Goal: Task Accomplishment & Management: Complete application form

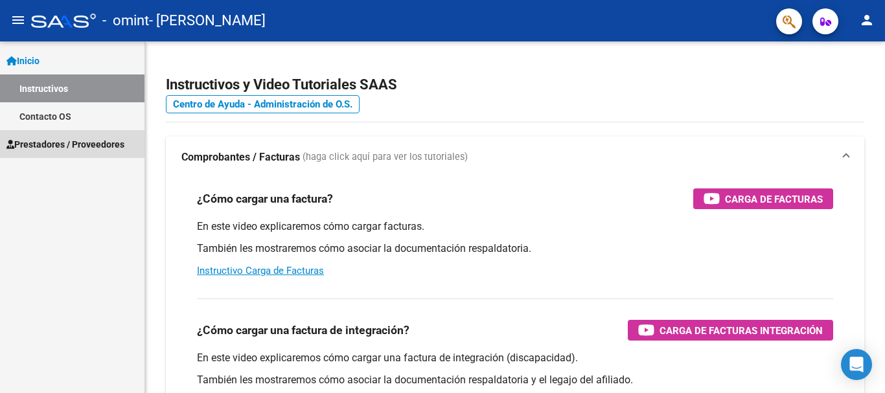
click at [34, 141] on span "Prestadores / Proveedores" at bounding box center [65, 144] width 118 height 14
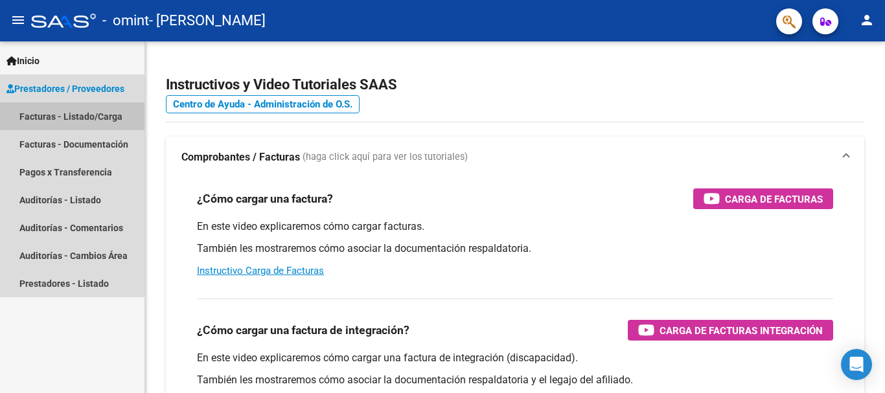
click at [82, 111] on link "Facturas - Listado/Carga" at bounding box center [72, 116] width 144 height 28
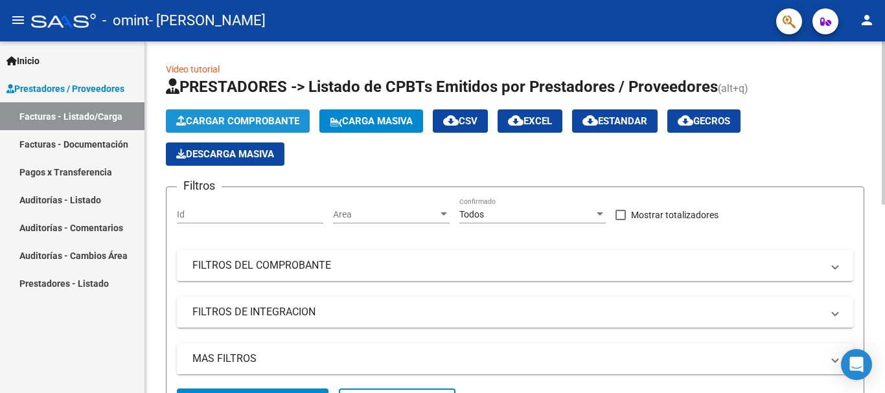
click at [258, 120] on span "Cargar Comprobante" at bounding box center [237, 121] width 123 height 12
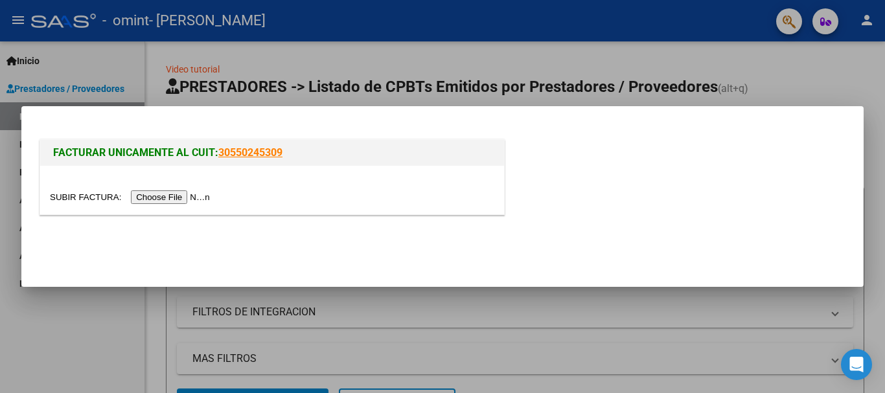
click at [179, 199] on input "file" at bounding box center [132, 198] width 164 height 14
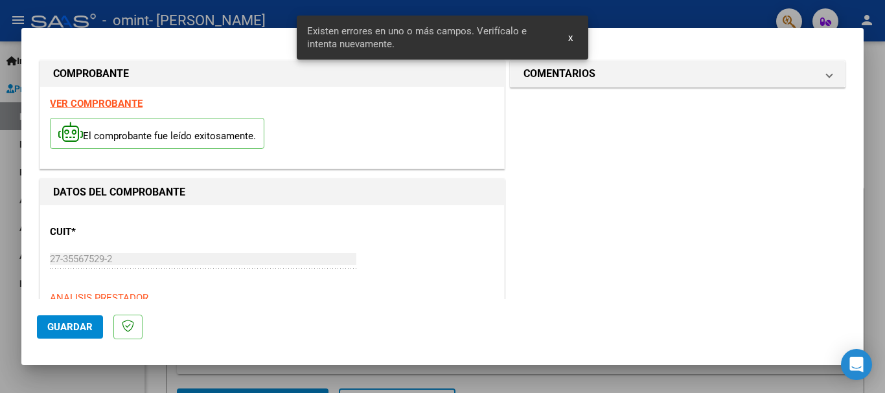
scroll to position [299, 0]
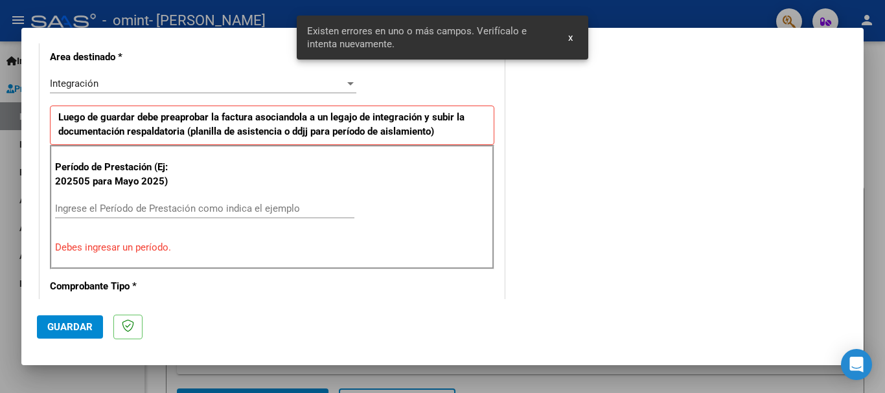
click at [130, 207] on input "Ingrese el Período de Prestación como indica el ejemplo" at bounding box center [204, 209] width 299 height 12
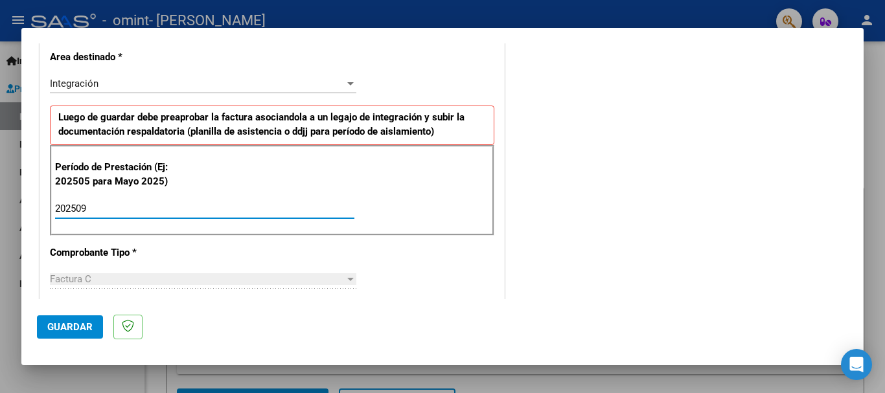
type input "202509"
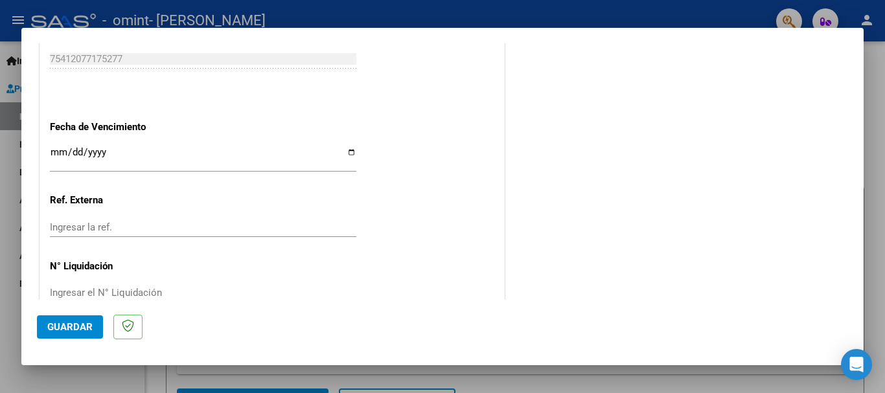
scroll to position [884, 0]
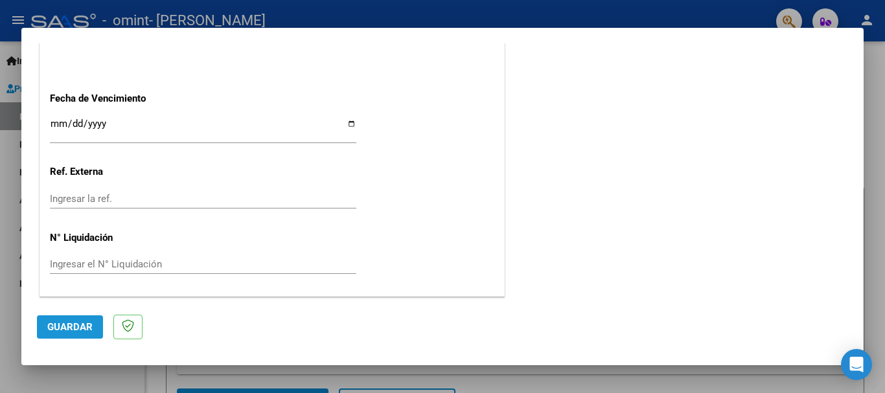
click at [67, 325] on span "Guardar" at bounding box center [69, 327] width 45 height 12
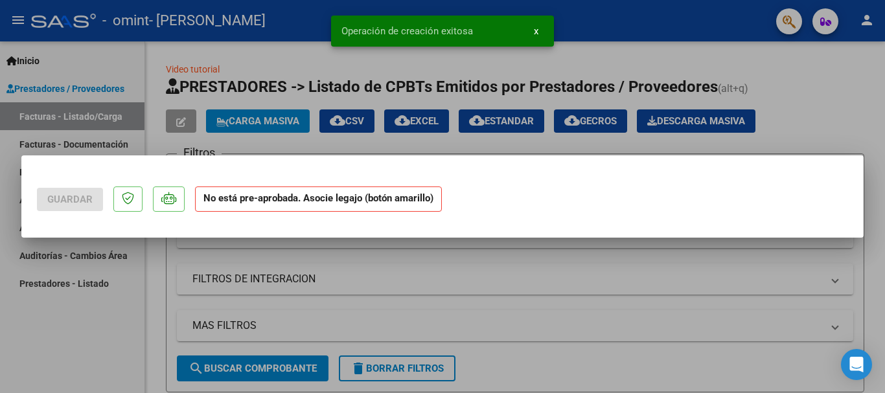
scroll to position [0, 0]
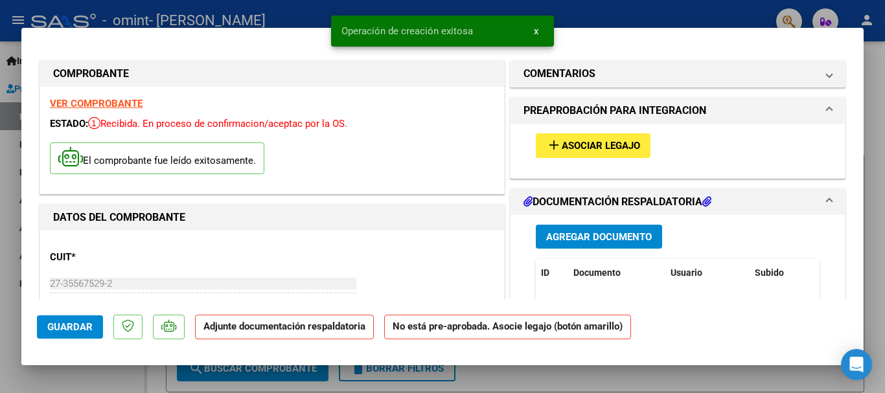
click at [601, 149] on span "Asociar Legajo" at bounding box center [601, 147] width 78 height 12
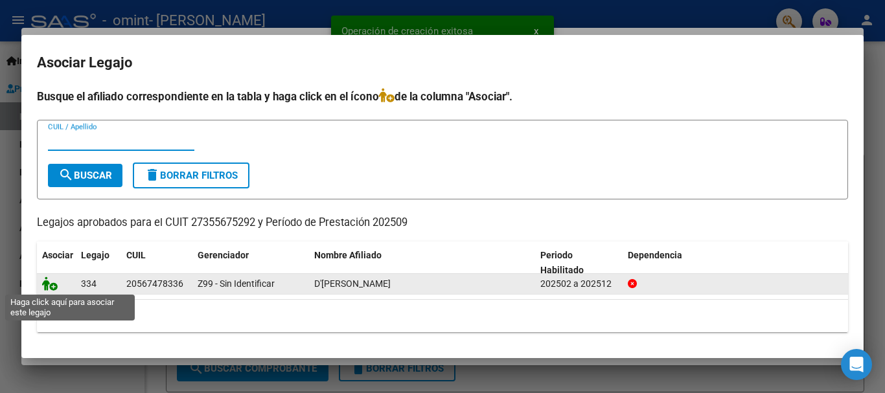
click at [49, 284] on icon at bounding box center [50, 284] width 16 height 14
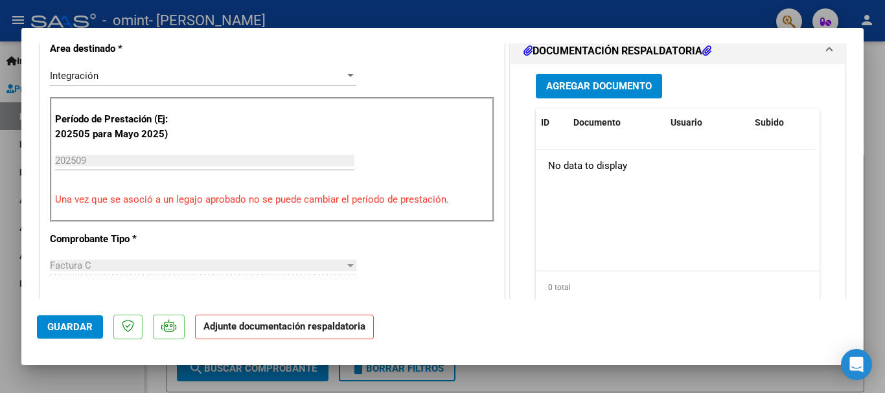
scroll to position [336, 0]
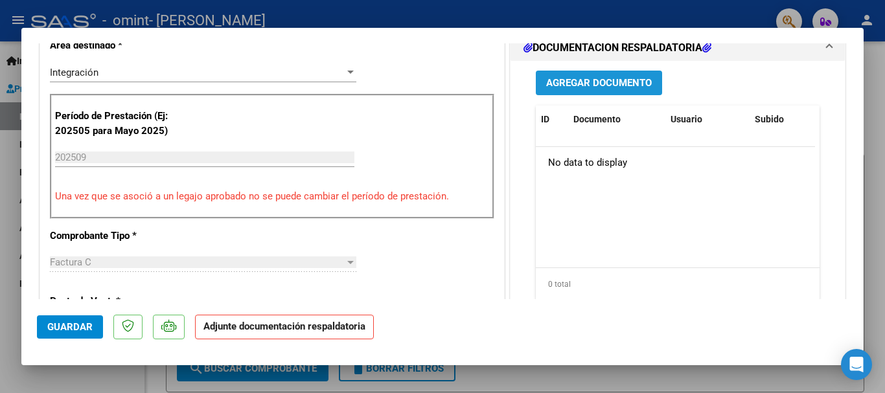
click at [602, 82] on span "Agregar Documento" at bounding box center [599, 84] width 106 height 12
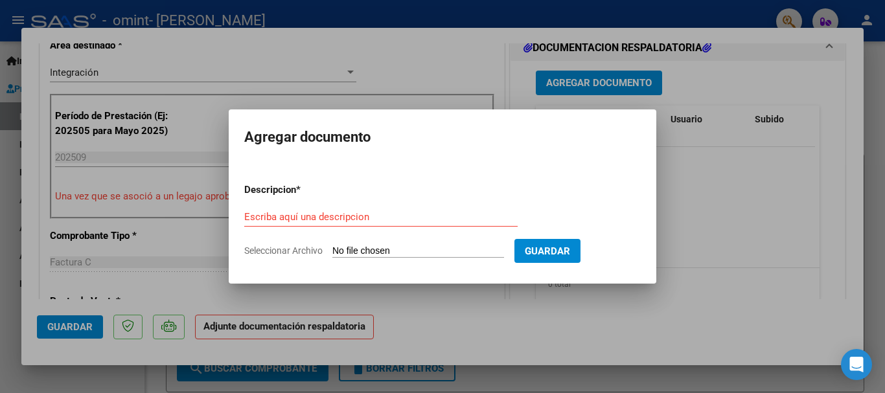
click at [346, 250] on input "Seleccionar Archivo" at bounding box center [418, 252] width 172 height 12
type input "C:\fakepath\asistencia [PERSON_NAME] septiembre DAI.pdf"
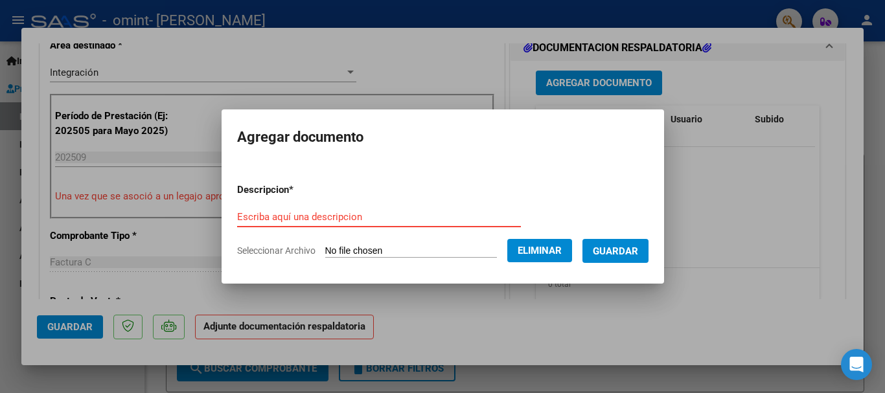
click at [342, 213] on input "Escriba aquí una descripcion" at bounding box center [379, 217] width 284 height 12
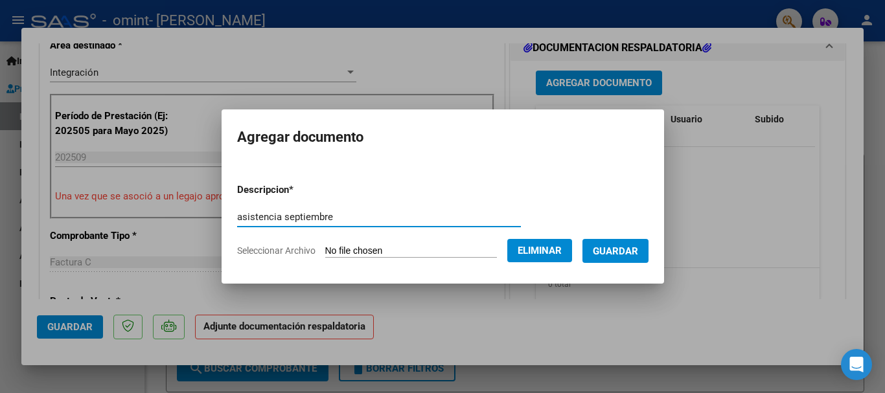
type input "asistencia septiembre"
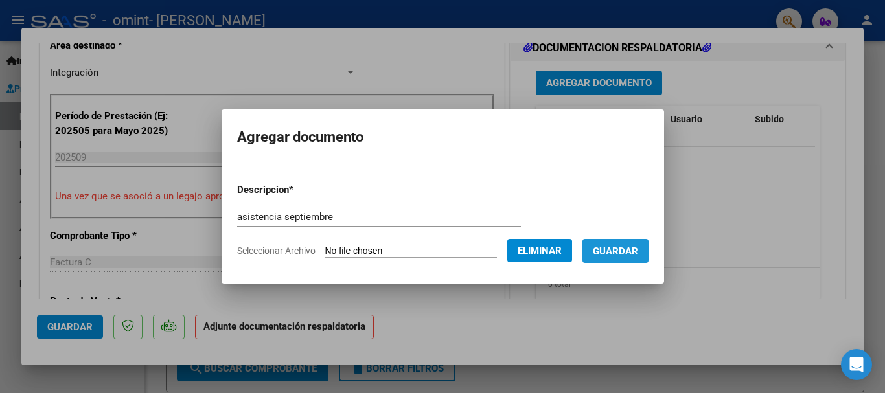
click at [636, 248] on span "Guardar" at bounding box center [615, 252] width 45 height 12
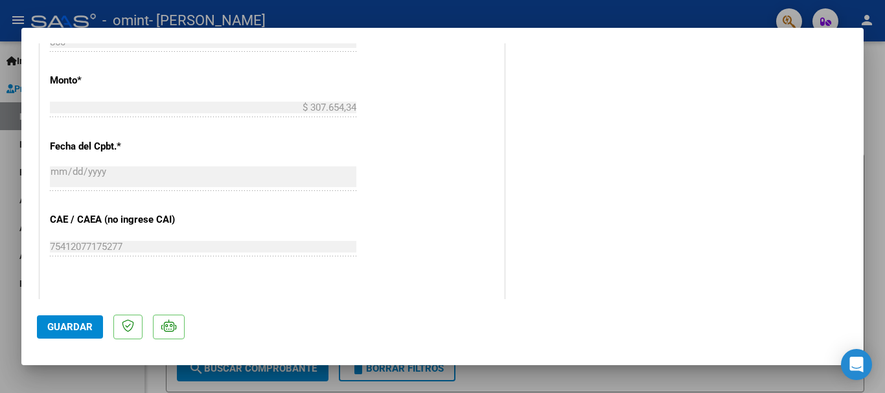
scroll to position [794, 0]
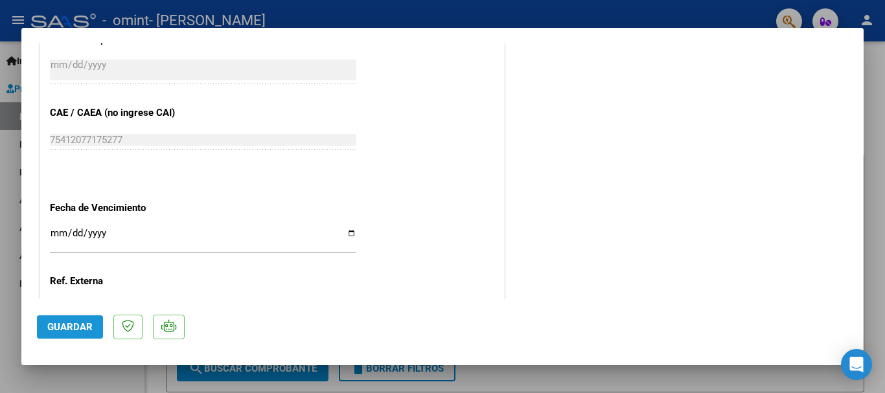
click at [56, 328] on span "Guardar" at bounding box center [69, 327] width 45 height 12
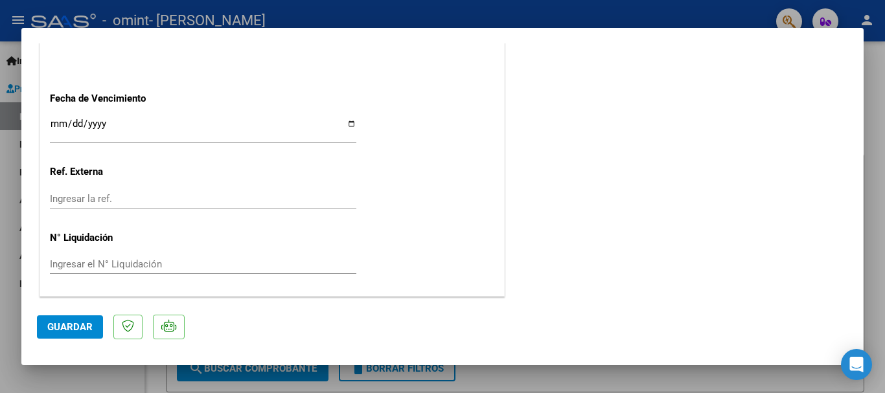
scroll to position [0, 0]
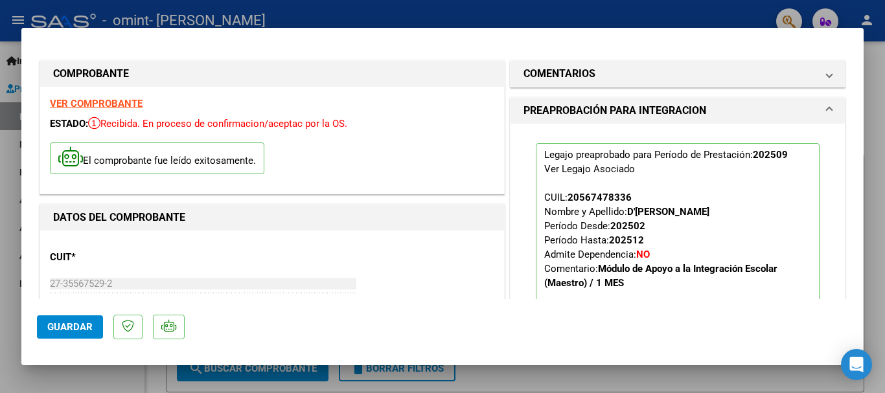
click at [376, 17] on div at bounding box center [442, 196] width 885 height 393
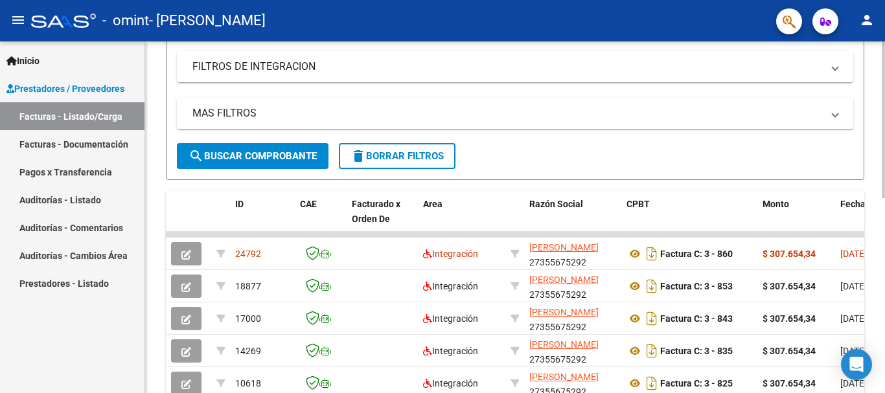
scroll to position [257, 0]
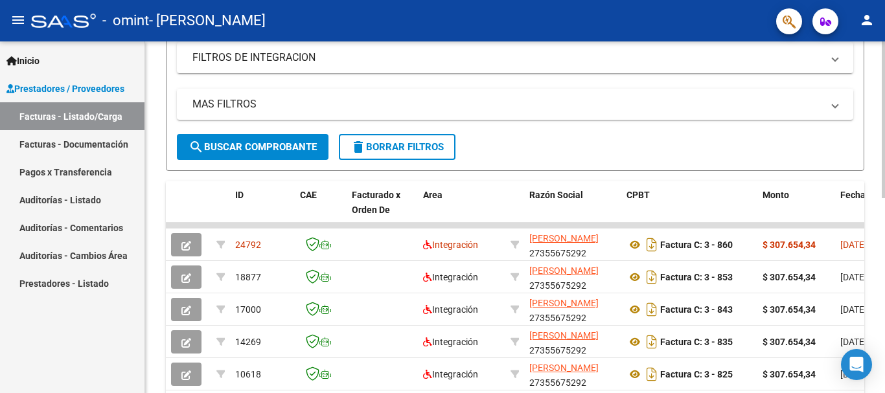
click at [884, 238] on div at bounding box center [883, 235] width 3 height 157
